Goal: Book appointment/travel/reservation

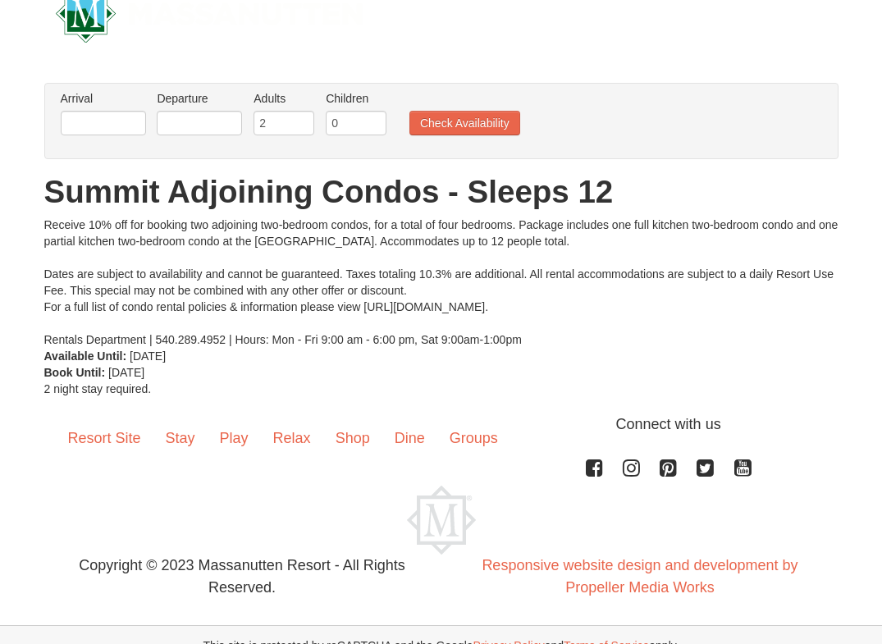
scroll to position [61, 0]
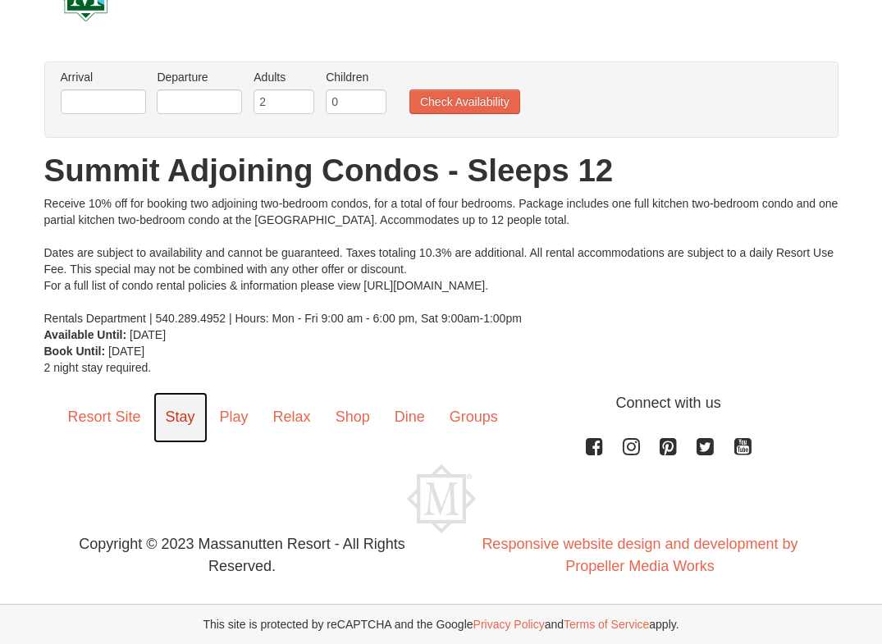
click at [181, 417] on link "Stay" at bounding box center [180, 417] width 54 height 51
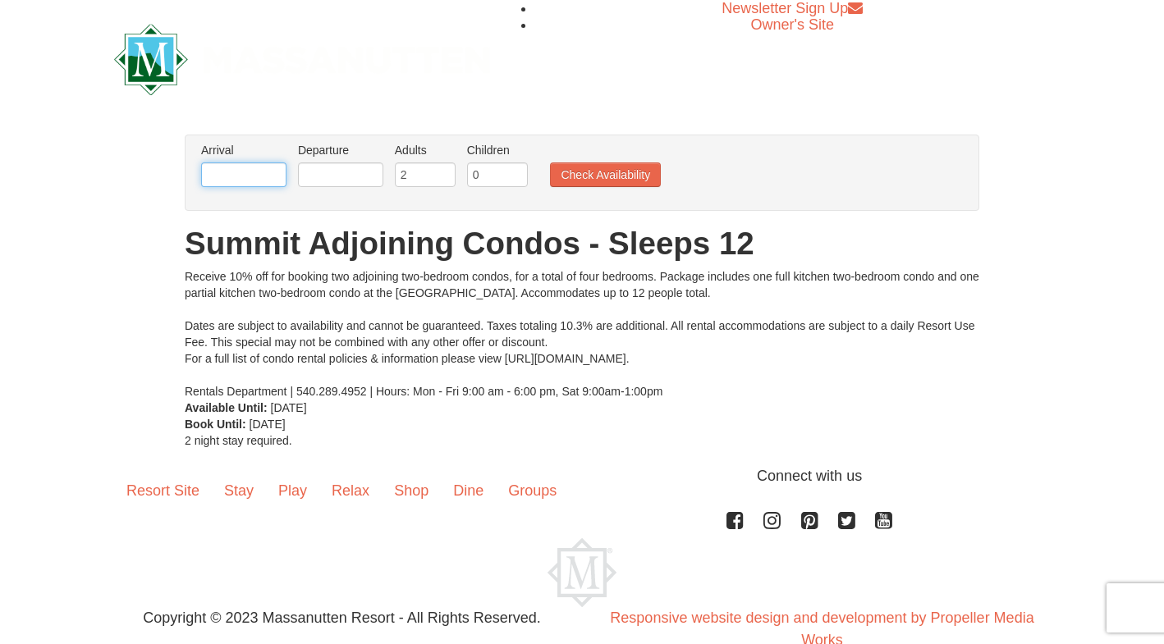
click at [254, 169] on input "text" at bounding box center [243, 175] width 85 height 25
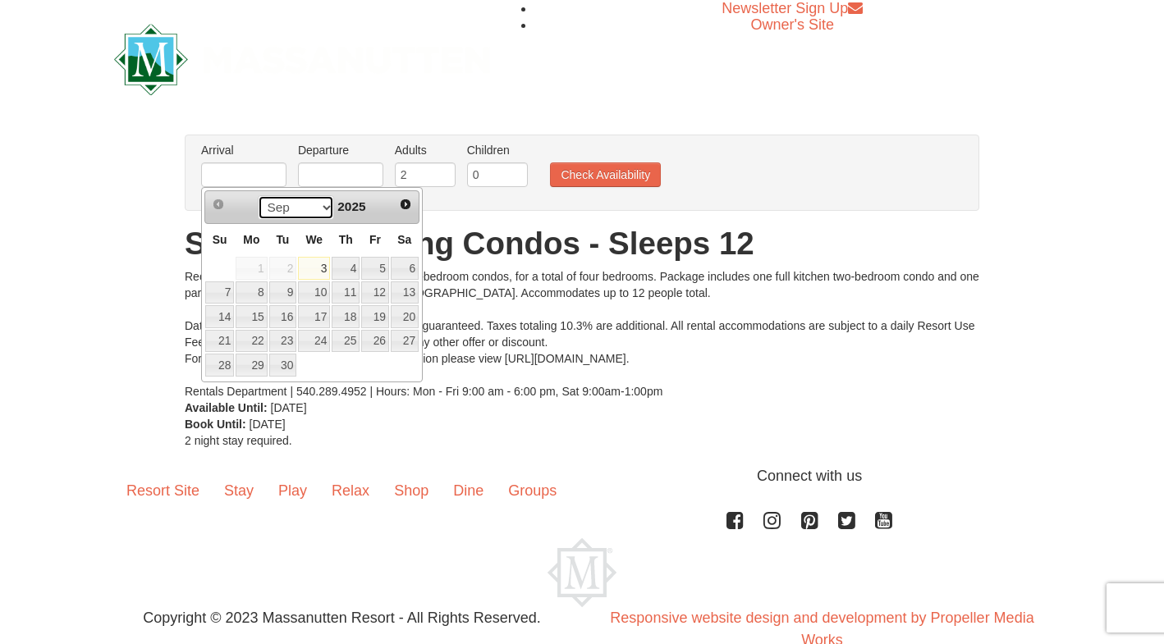
click at [318, 207] on select "Sep Oct Nov Dec" at bounding box center [296, 207] width 76 height 25
drag, startPoint x: 314, startPoint y: 204, endPoint x: 308, endPoint y: 217, distance: 14.7
click at [314, 204] on select "Sep Oct Nov Dec" at bounding box center [296, 207] width 76 height 25
click at [346, 204] on span "2025" at bounding box center [351, 206] width 28 height 14
click at [401, 205] on span "Next" at bounding box center [405, 204] width 13 height 13
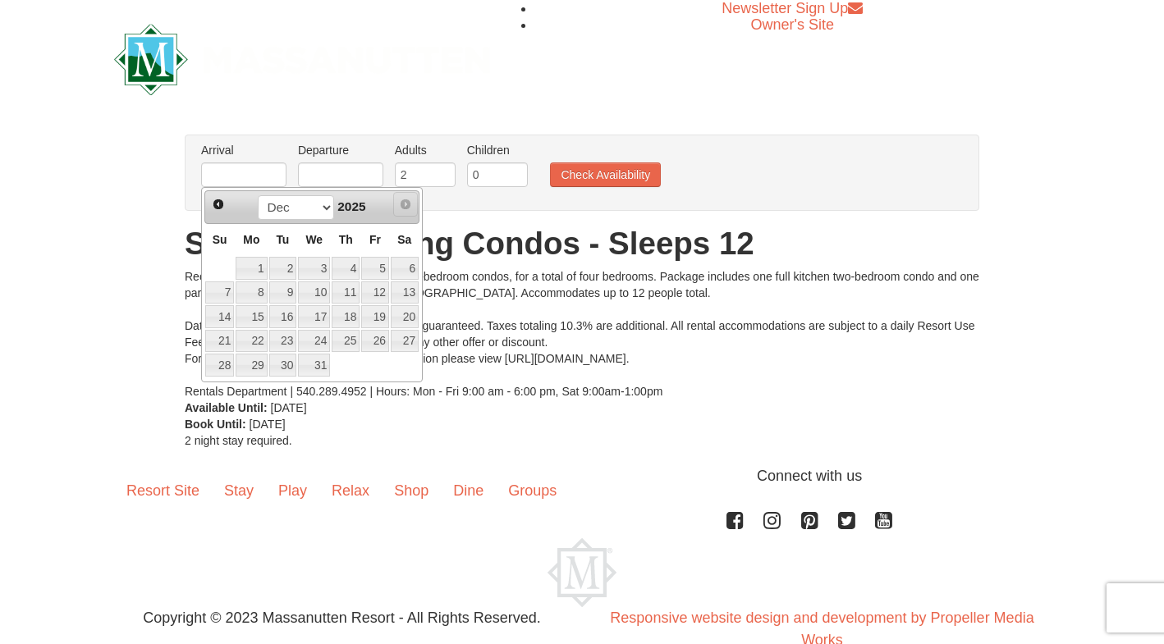
drag, startPoint x: 404, startPoint y: 205, endPoint x: 331, endPoint y: 211, distance: 73.3
click at [378, 208] on div "Prev Next Sep Oct Nov Dec 2025" at bounding box center [311, 206] width 215 height 33
click at [320, 215] on select "Sep Oct Nov Dec" at bounding box center [296, 207] width 76 height 25
click at [235, 211] on div "Sep Oct Nov Dec 2025" at bounding box center [311, 208] width 155 height 26
click at [349, 260] on link "4" at bounding box center [346, 268] width 28 height 23
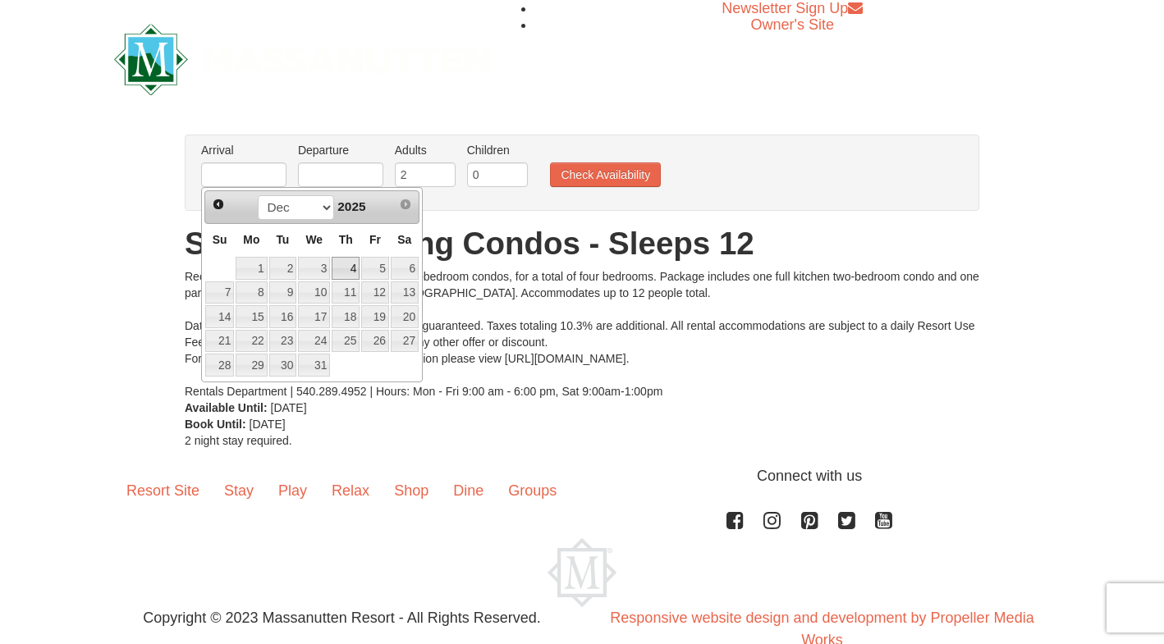
type input "12/04/2025"
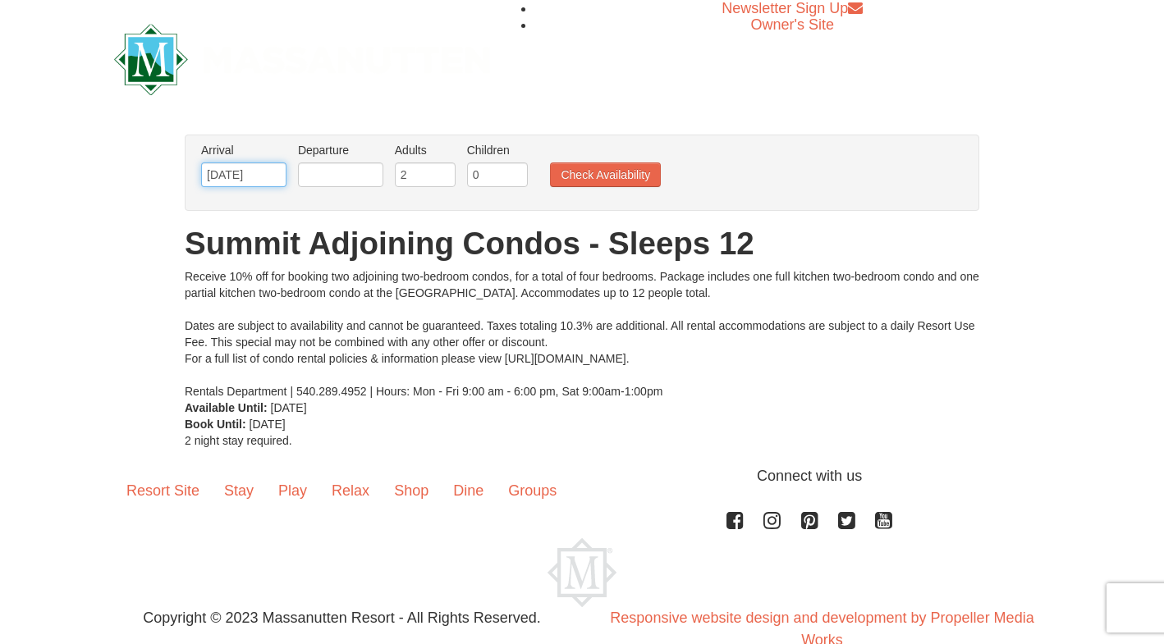
drag, startPoint x: 217, startPoint y: 179, endPoint x: 273, endPoint y: 178, distance: 56.6
click at [221, 179] on input "12/04/2025" at bounding box center [243, 175] width 85 height 25
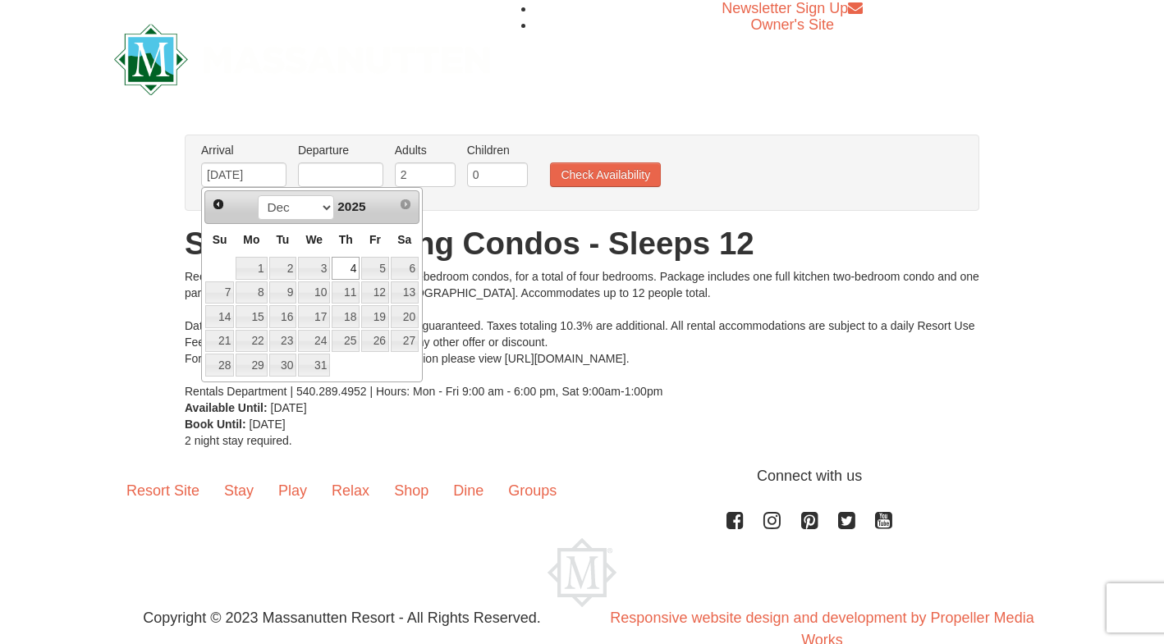
drag, startPoint x: 347, startPoint y: 214, endPoint x: 349, endPoint y: 205, distance: 9.2
click at [347, 209] on div "Sep Oct Nov Dec 2025" at bounding box center [311, 208] width 155 height 26
click at [350, 200] on span "2025" at bounding box center [351, 206] width 28 height 14
click at [401, 202] on span "Next" at bounding box center [405, 204] width 13 height 13
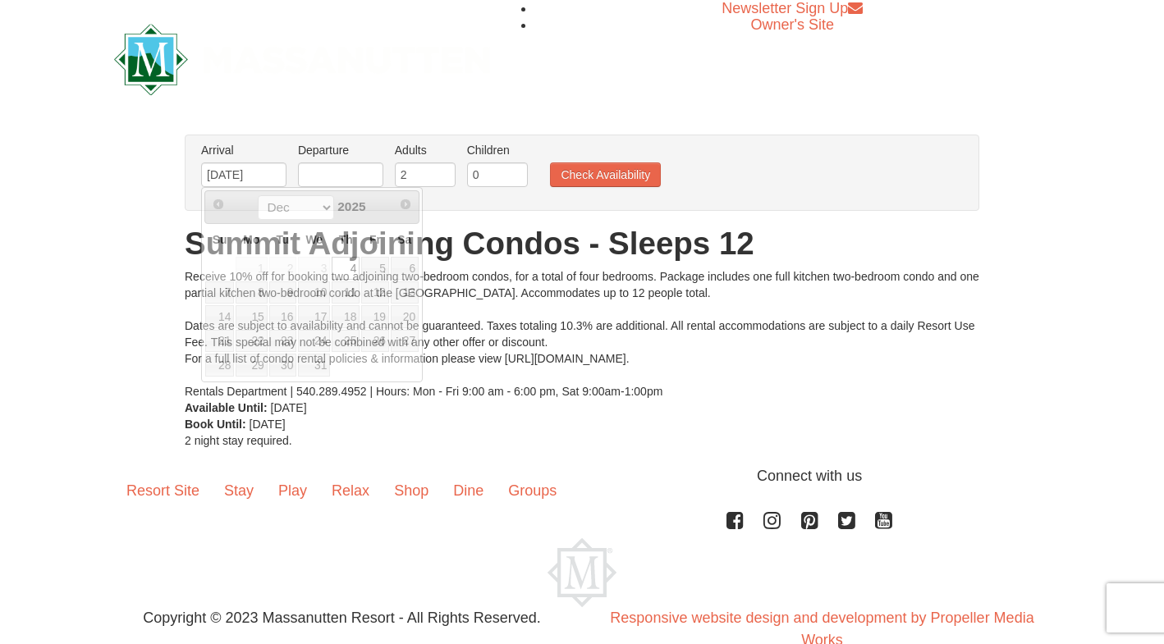
click at [657, 116] on div "Newsletter Sign Up Owner's Site" at bounding box center [582, 59] width 960 height 118
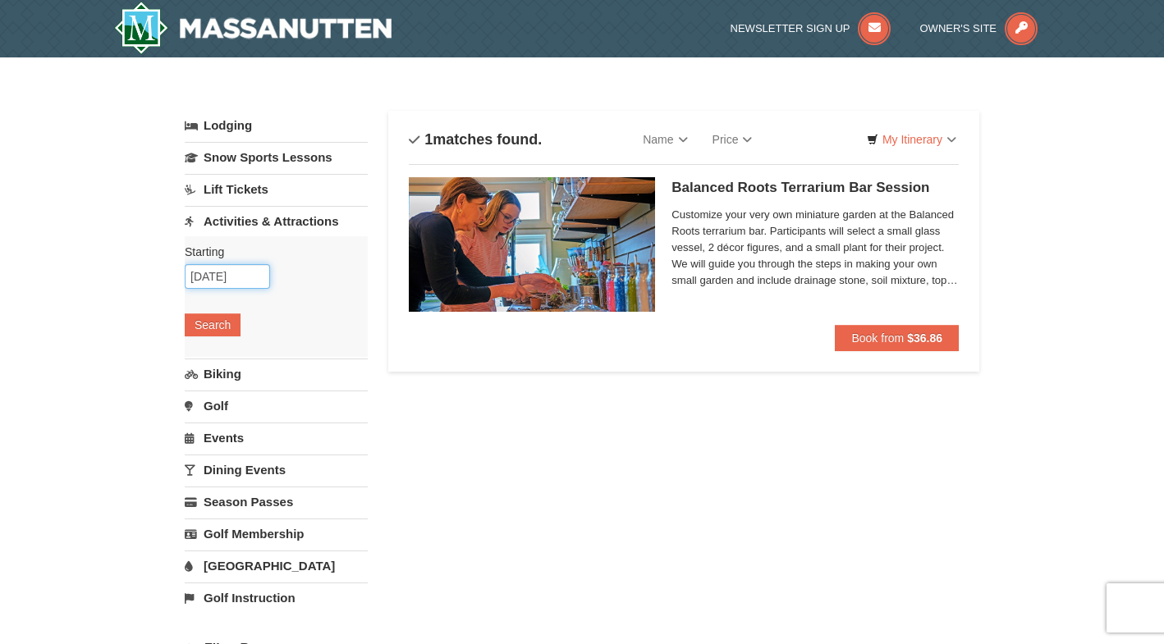
click at [245, 268] on input "09/05/2025" at bounding box center [227, 276] width 85 height 25
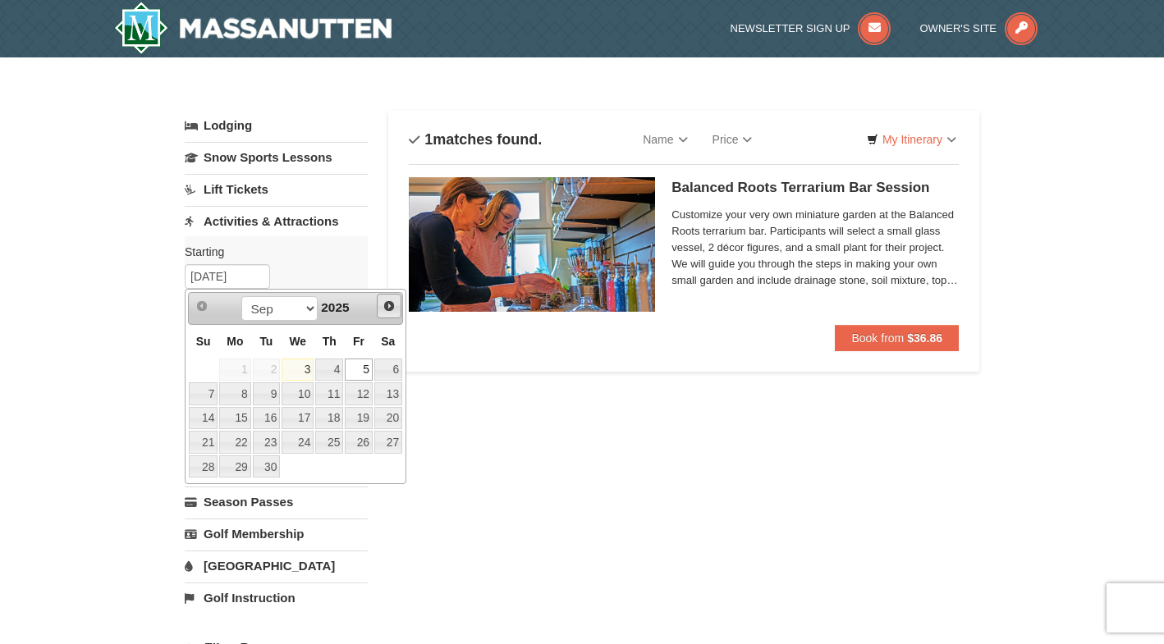
click at [390, 304] on span "Next" at bounding box center [388, 306] width 13 height 13
click at [389, 304] on span "Next" at bounding box center [388, 306] width 13 height 13
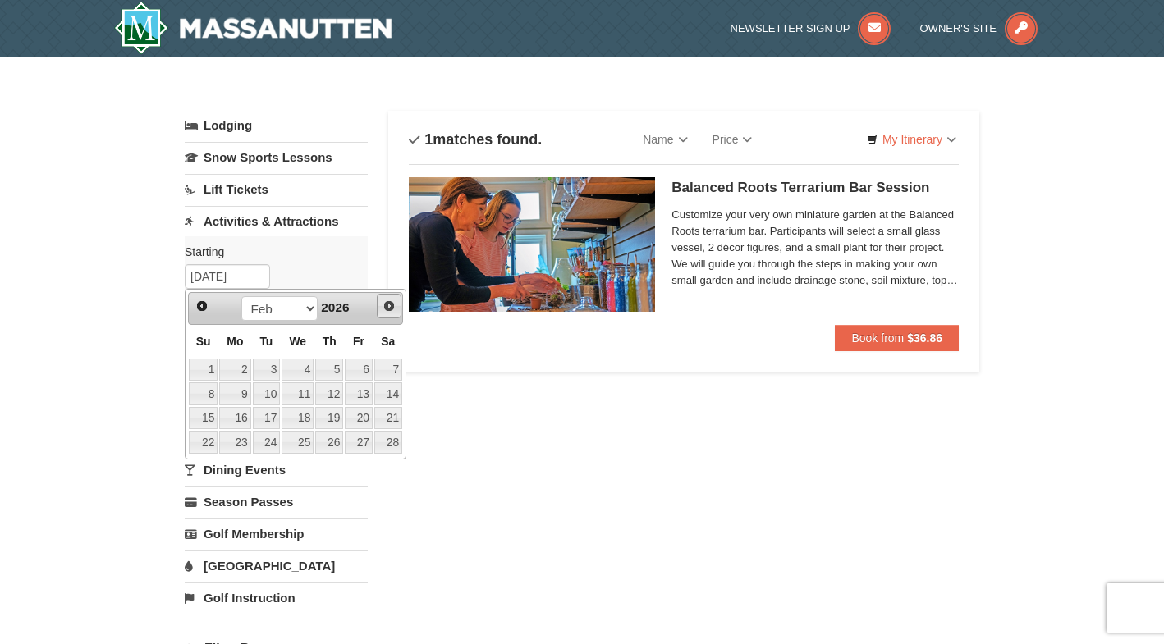
click at [389, 304] on span "Next" at bounding box center [388, 306] width 13 height 13
click at [336, 439] on link "23" at bounding box center [329, 442] width 28 height 23
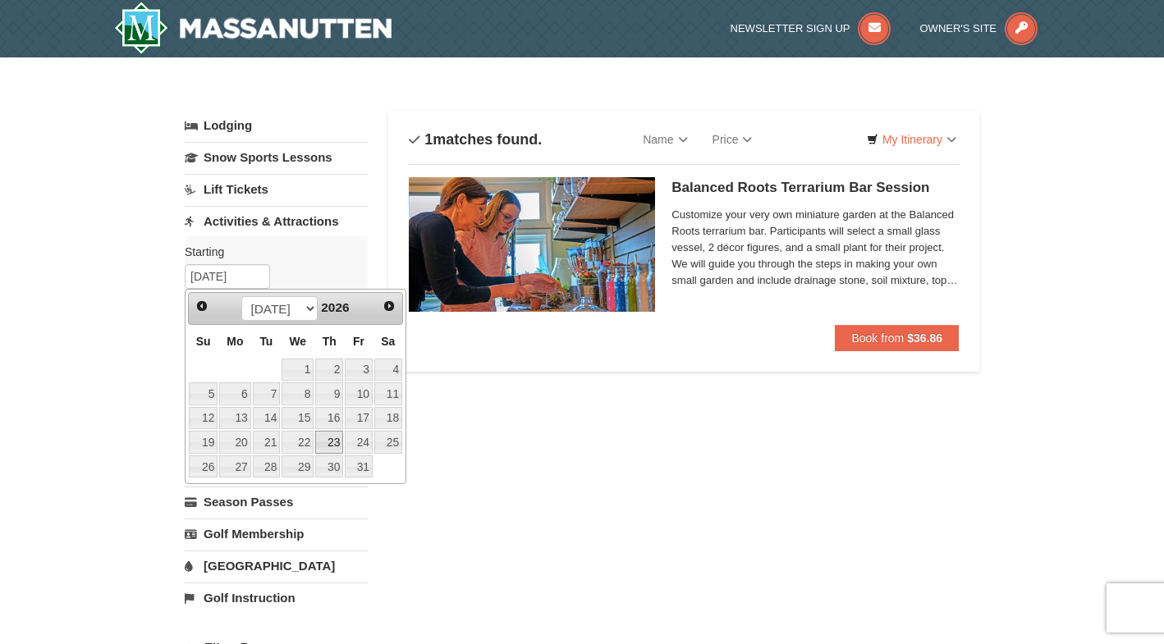
type input "[DATE]"
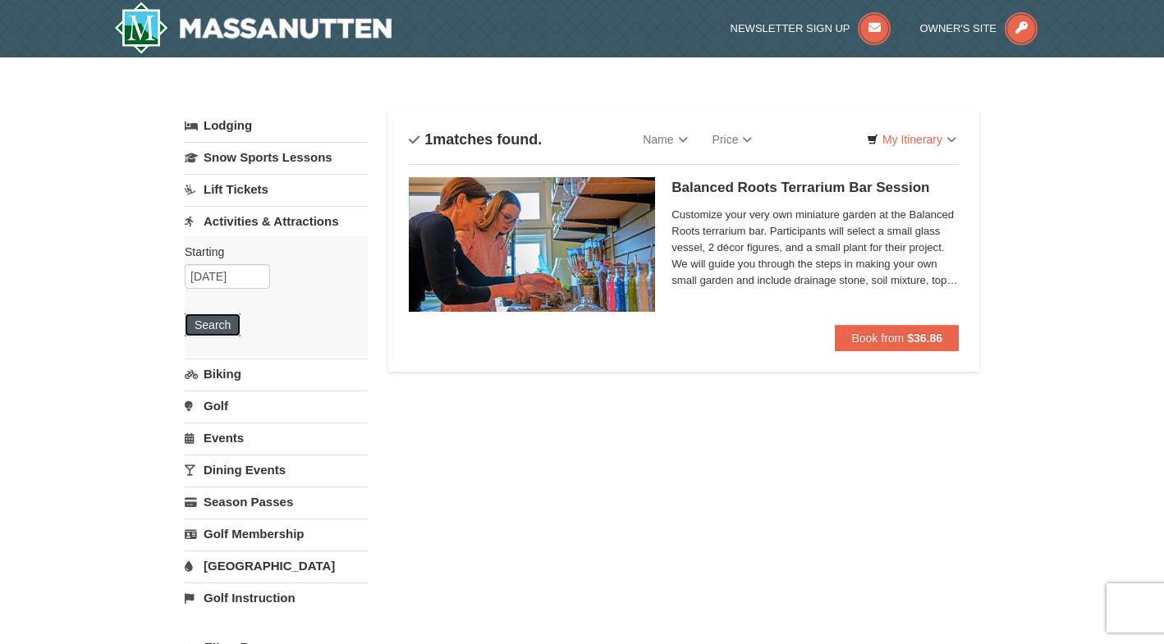
click at [220, 327] on button "Search" at bounding box center [213, 325] width 56 height 23
